Goal: Transaction & Acquisition: Purchase product/service

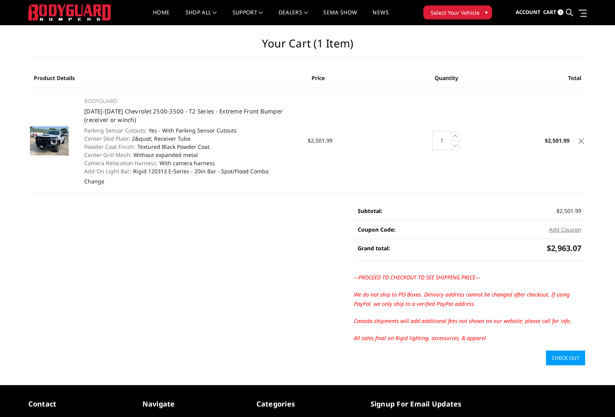
click at [158, 11] on link "Home" at bounding box center [161, 17] width 17 height 15
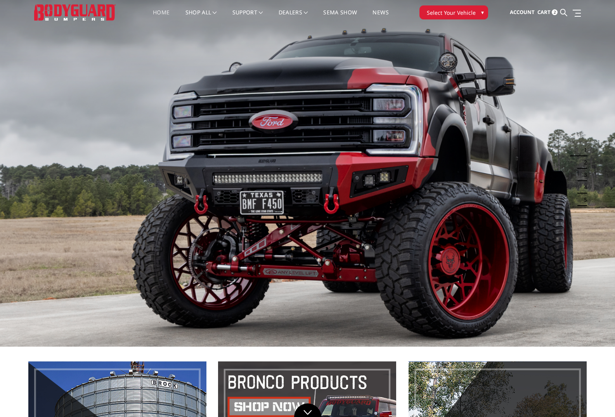
click at [545, 11] on span "Cart" at bounding box center [544, 12] width 13 height 7
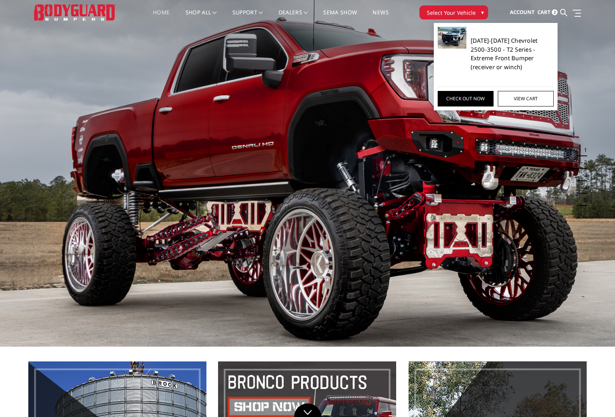
click at [512, 58] on link "[DATE]-[DATE] Chevrolet 2500-3500 - T2 Series - Extreme Front Bumper (receiver …" at bounding box center [512, 53] width 83 height 35
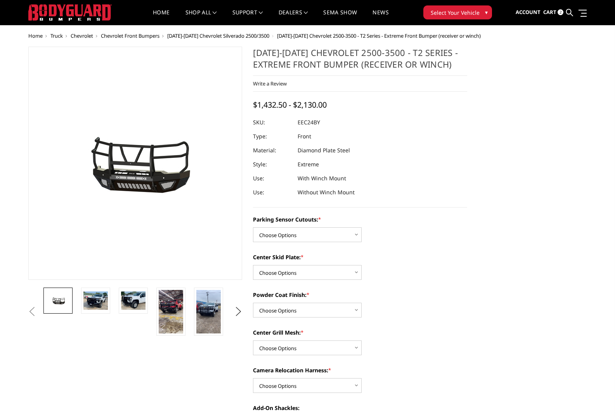
click at [550, 10] on span "Cart" at bounding box center [550, 12] width 13 height 7
